Goal: Task Accomplishment & Management: Manage account settings

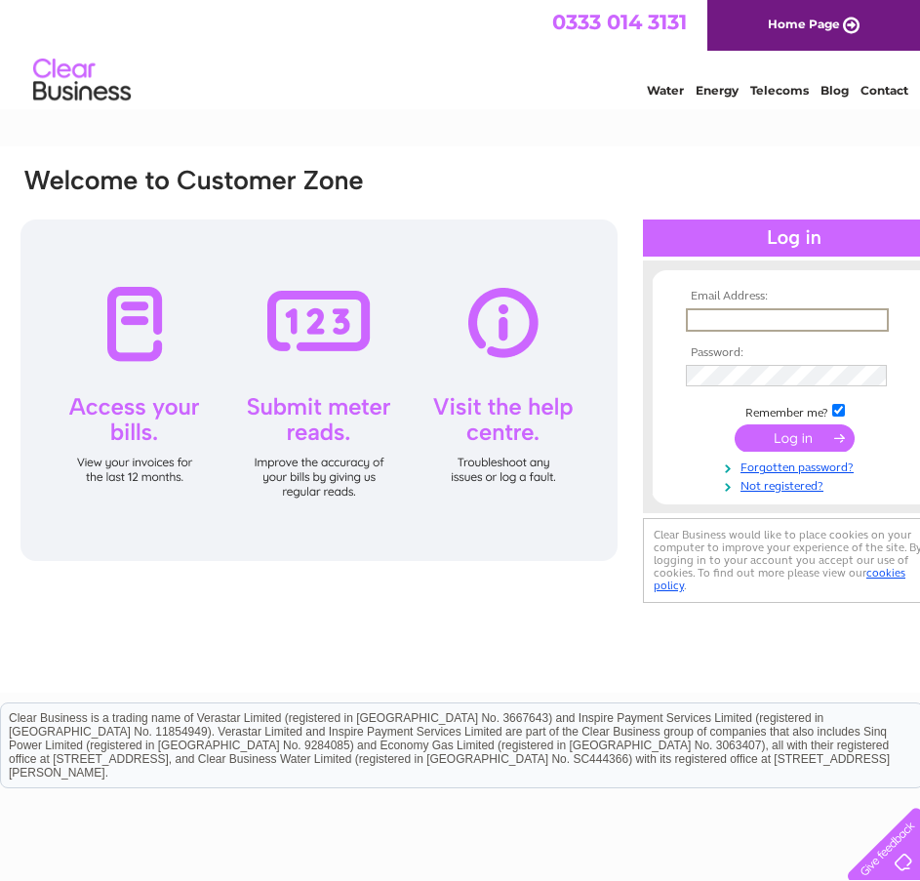
type input "[EMAIL_ADDRESS][DOMAIN_NAME]"
click at [735, 424] on input "submit" at bounding box center [795, 437] width 120 height 27
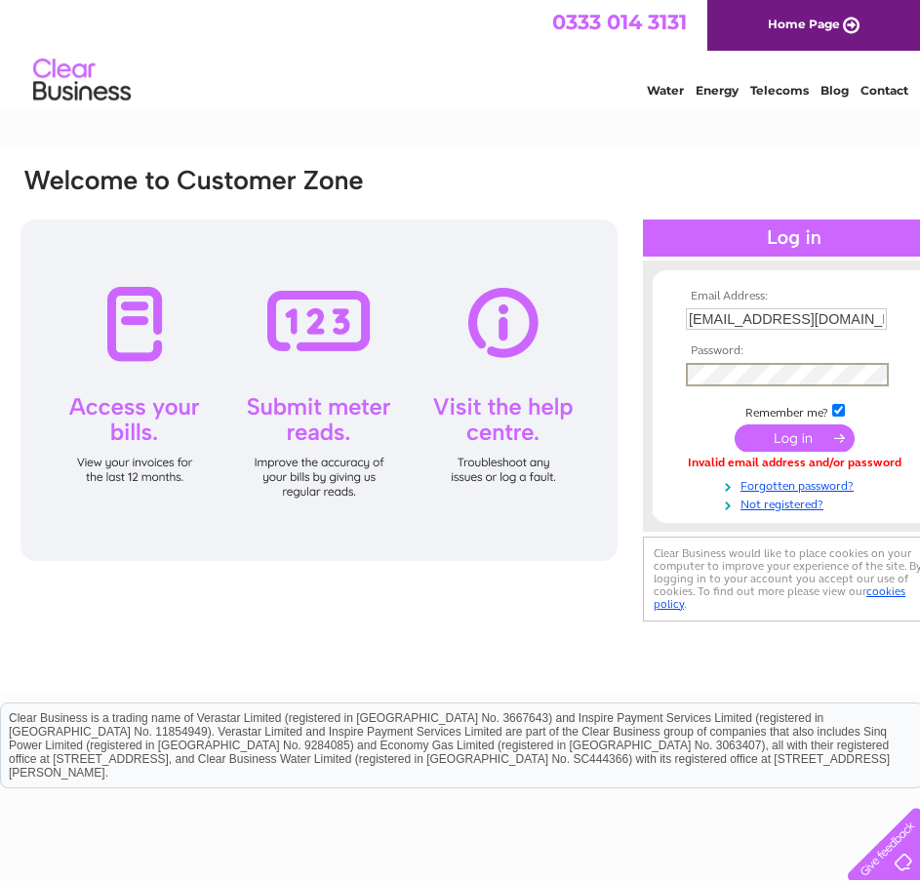
click at [735, 424] on input "submit" at bounding box center [795, 437] width 120 height 27
